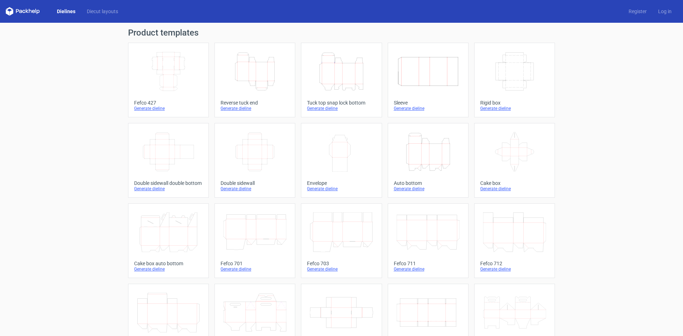
click at [173, 73] on icon "Width Depth Height" at bounding box center [168, 72] width 63 height 40
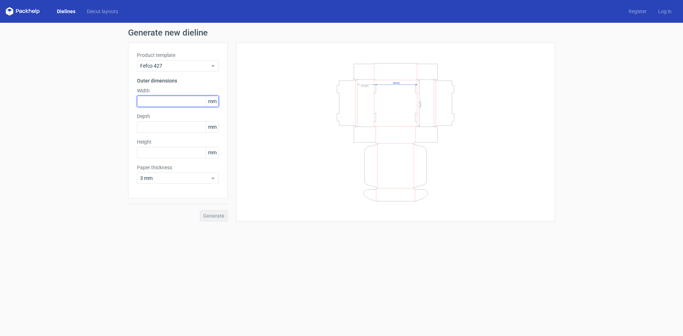
click at [158, 102] on input "text" at bounding box center [178, 101] width 82 height 11
type input "310"
click at [167, 128] on input "text" at bounding box center [178, 126] width 82 height 11
type input "235"
click at [165, 153] on input "text" at bounding box center [178, 152] width 82 height 11
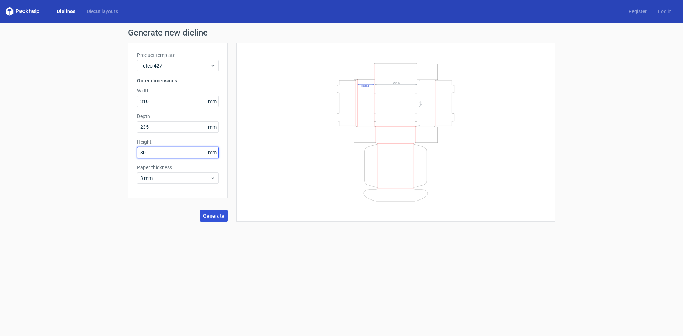
type input "80"
drag, startPoint x: 213, startPoint y: 216, endPoint x: 157, endPoint y: 235, distance: 59.8
click at [157, 235] on form "Generate new dieline Product template Fefco 427 Outer dimensions Width 310 mm D…" at bounding box center [341, 179] width 683 height 313
click at [175, 126] on input "235" at bounding box center [178, 126] width 82 height 11
click at [174, 104] on input "310" at bounding box center [178, 101] width 82 height 11
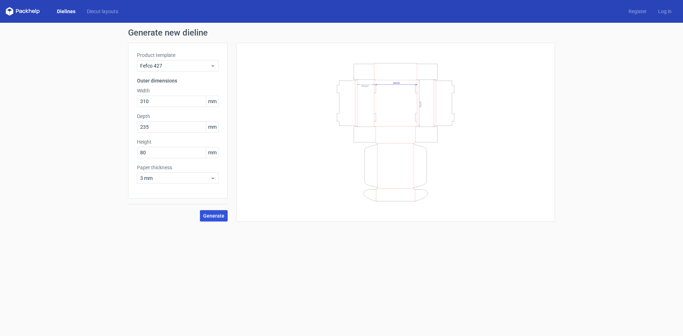
click at [213, 215] on span "Generate" at bounding box center [213, 215] width 21 height 5
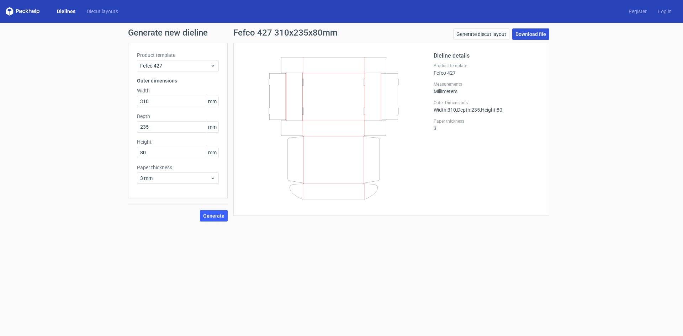
click at [528, 35] on link "Download file" at bounding box center [530, 33] width 37 height 11
drag, startPoint x: 175, startPoint y: 103, endPoint x: 127, endPoint y: 98, distance: 47.9
click at [127, 98] on div "Generate new dieline Product template Fefco 427 Outer dimensions Width 310 mm D…" at bounding box center [341, 125] width 683 height 205
type input "235"
type input "310"
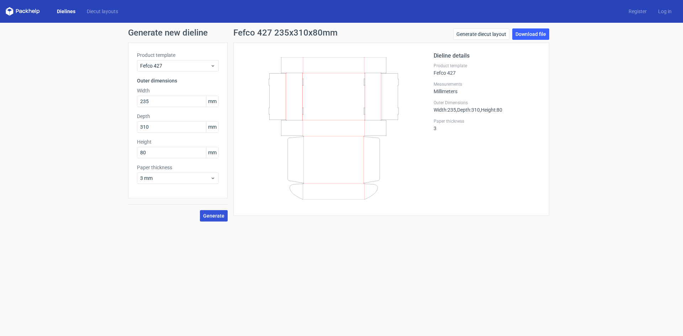
click at [214, 214] on span "Generate" at bounding box center [213, 215] width 21 height 5
click at [533, 33] on link "Download file" at bounding box center [530, 33] width 37 height 11
drag, startPoint x: 157, startPoint y: 100, endPoint x: 130, endPoint y: 100, distance: 27.0
click at [130, 100] on div "Product template Fefco 427 Outer dimensions Width 235 mm Depth 310 mm Height 80…" at bounding box center [178, 121] width 100 height 156
type input "310"
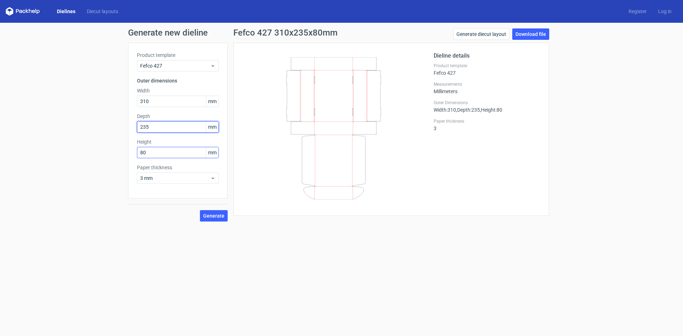
type input "235"
click at [166, 158] on input "80" at bounding box center [178, 152] width 82 height 11
click at [160, 105] on input "310" at bounding box center [178, 101] width 82 height 11
drag, startPoint x: 160, startPoint y: 102, endPoint x: 118, endPoint y: 104, distance: 42.0
click at [118, 104] on div "Generate new dieline Product template Fefco 427 Outer dimensions Width 310 mm D…" at bounding box center [341, 125] width 683 height 205
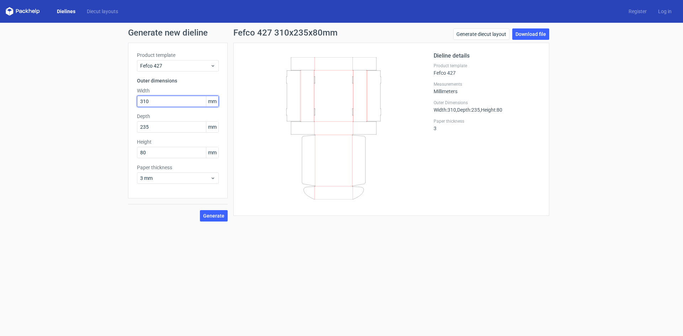
click at [163, 99] on input "310" at bounding box center [178, 101] width 82 height 11
drag, startPoint x: 160, startPoint y: 102, endPoint x: 94, endPoint y: 97, distance: 66.0
click at [94, 97] on div "Generate new dieline Product template Fefco 427 Outer dimensions Width 310 mm D…" at bounding box center [341, 125] width 683 height 205
click at [227, 219] on button "Generate" at bounding box center [214, 215] width 28 height 11
click at [529, 35] on link "Download file" at bounding box center [530, 33] width 37 height 11
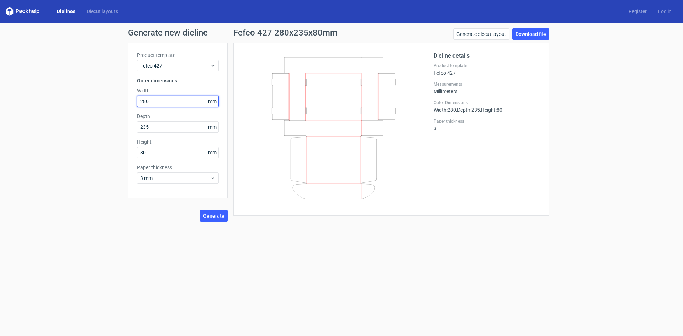
drag, startPoint x: 112, startPoint y: 101, endPoint x: 106, endPoint y: 101, distance: 6.0
click at [106, 101] on div "Generate new dieline Product template Fefco 427 Outer dimensions Width 280 mm D…" at bounding box center [341, 125] width 683 height 205
click at [216, 220] on button "Generate" at bounding box center [214, 215] width 28 height 11
click at [528, 35] on link "Download file" at bounding box center [530, 33] width 37 height 11
drag, startPoint x: 166, startPoint y: 100, endPoint x: 121, endPoint y: 100, distance: 45.2
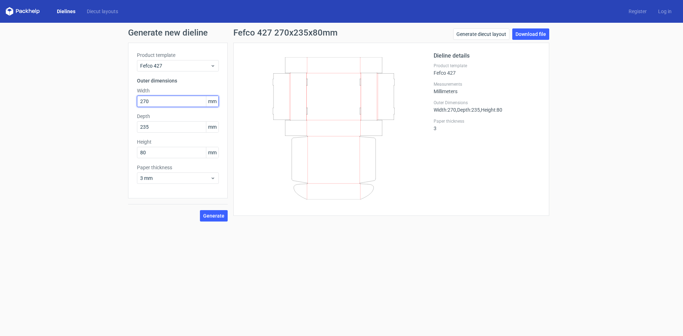
click at [121, 100] on div "Generate new dieline Product template Fefco 427 Outer dimensions Width 270 mm D…" at bounding box center [341, 125] width 683 height 205
type input "260"
click at [216, 216] on span "Generate" at bounding box center [213, 215] width 21 height 5
click at [530, 37] on link "Download file" at bounding box center [530, 33] width 37 height 11
